Goal: Information Seeking & Learning: Learn about a topic

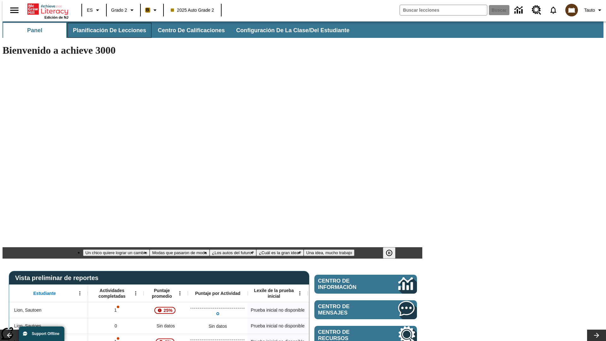
click at [106, 30] on span "Planificación de lecciones" at bounding box center [109, 30] width 73 height 7
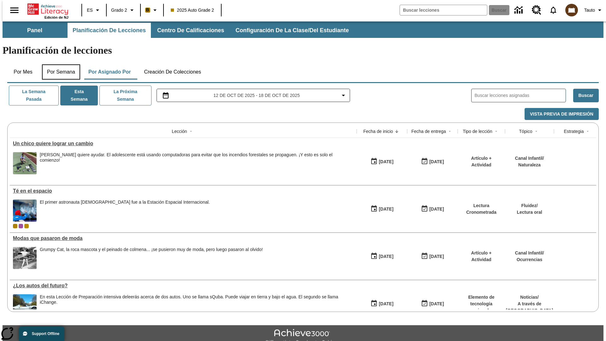
click at [59, 64] on button "Por semana" at bounding box center [61, 71] width 38 height 15
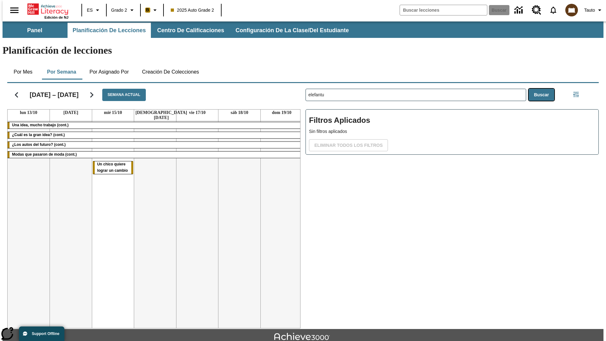
click at [543, 89] on button "Buscar" at bounding box center [541, 95] width 26 height 12
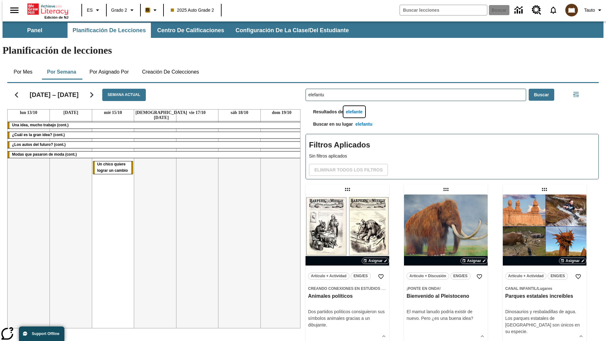
click at [355, 106] on button "elefante" at bounding box center [354, 112] width 22 height 12
type input "elefante"
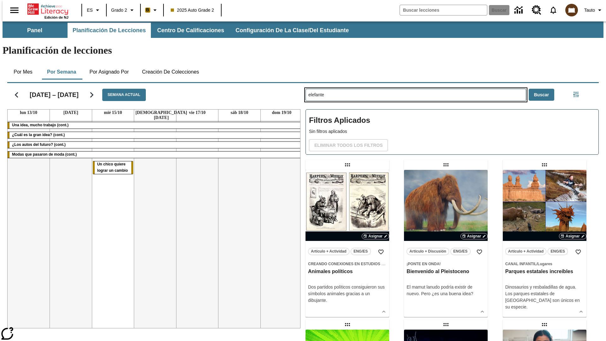
type input "elefantu"
